Goal: Transaction & Acquisition: Purchase product/service

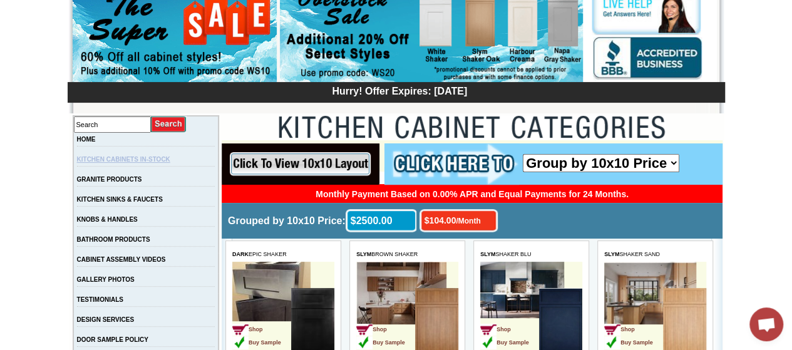
click at [152, 158] on link "KITCHEN CABINETS IN-STOCK" at bounding box center [123, 159] width 93 height 7
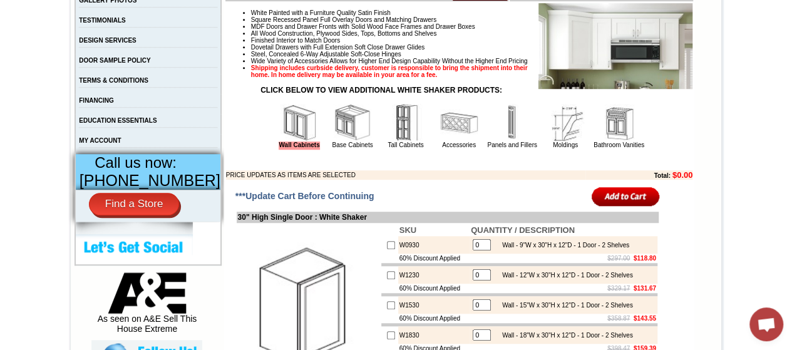
scroll to position [501, 0]
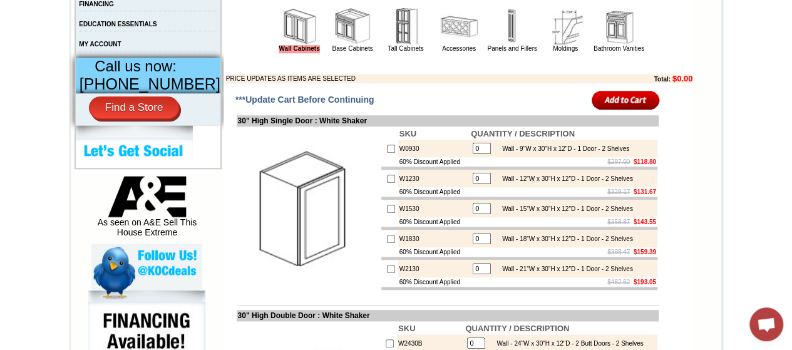
click at [387, 273] on input "checkbox" at bounding box center [391, 269] width 8 height 8
checkbox input "true"
type input "1"
